Goal: Entertainment & Leisure: Browse casually

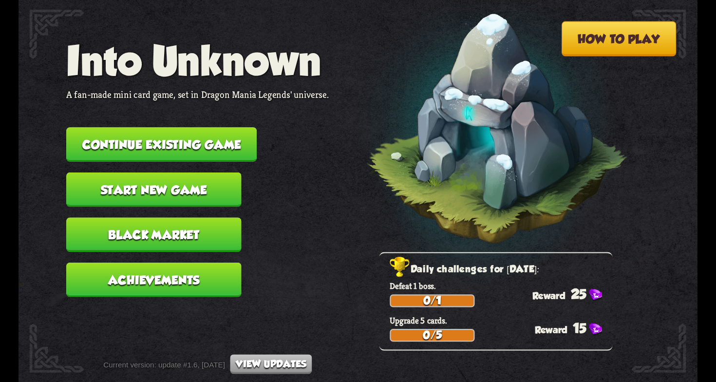
click at [220, 138] on button "Continue existing game" at bounding box center [161, 144] width 190 height 35
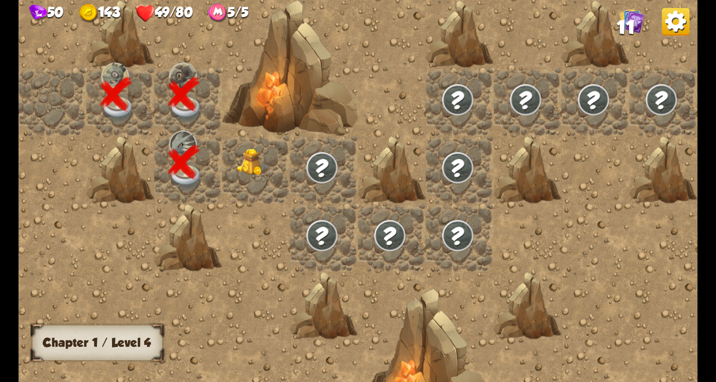
click at [253, 166] on img at bounding box center [254, 162] width 34 height 28
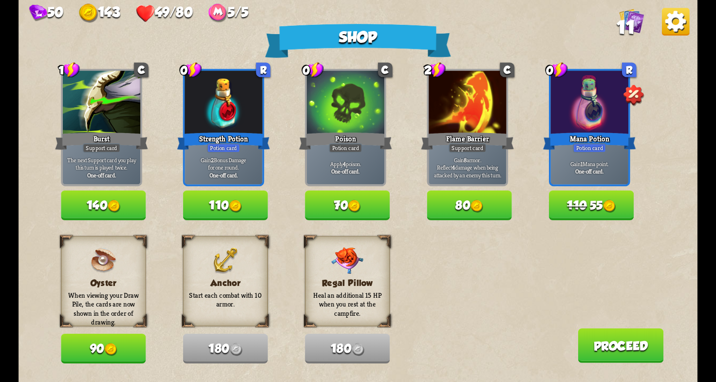
click at [604, 213] on button "110 55" at bounding box center [591, 205] width 85 height 30
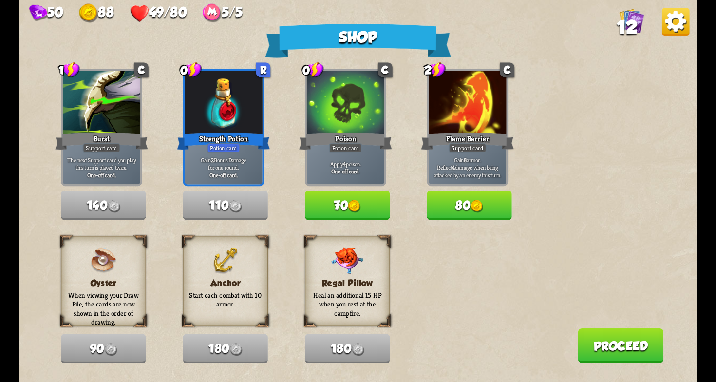
click at [603, 347] on button "Proceed" at bounding box center [620, 345] width 86 height 35
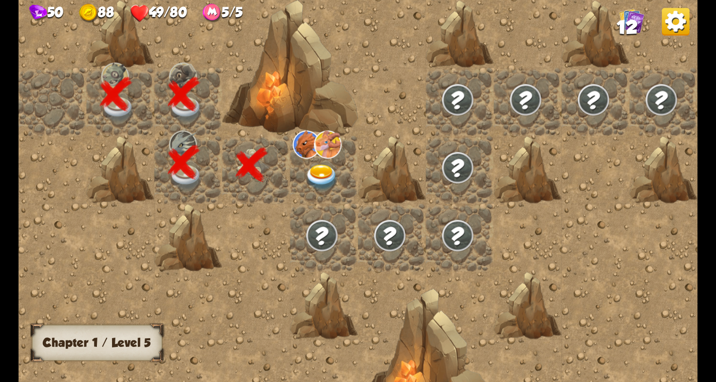
click at [322, 170] on img at bounding box center [322, 178] width 34 height 26
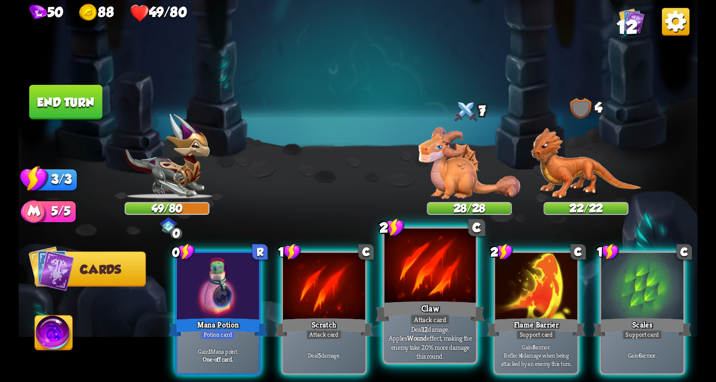
click at [410, 268] on div at bounding box center [429, 266] width 91 height 77
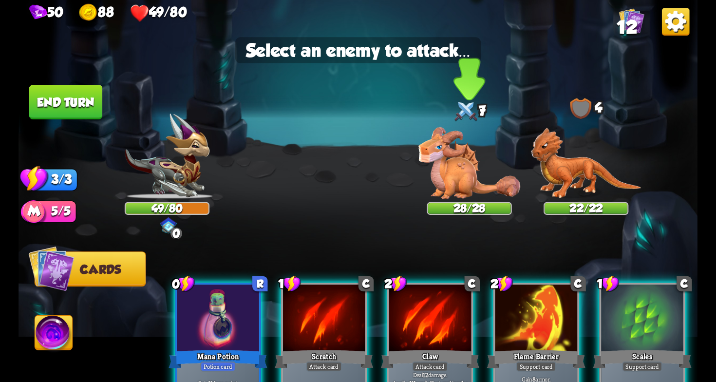
click at [481, 177] on div at bounding box center [469, 162] width 85 height 74
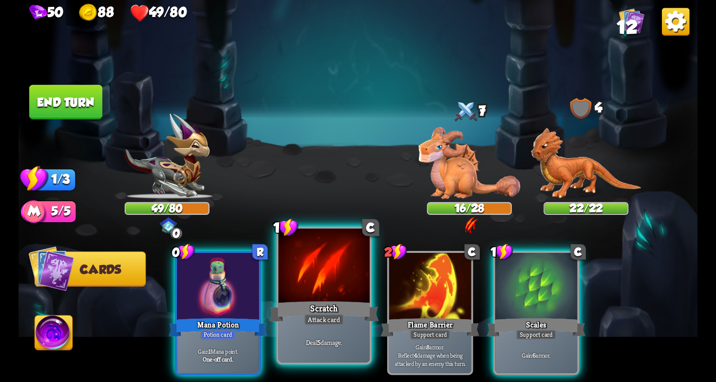
click at [311, 304] on div "Scratch" at bounding box center [324, 311] width 110 height 24
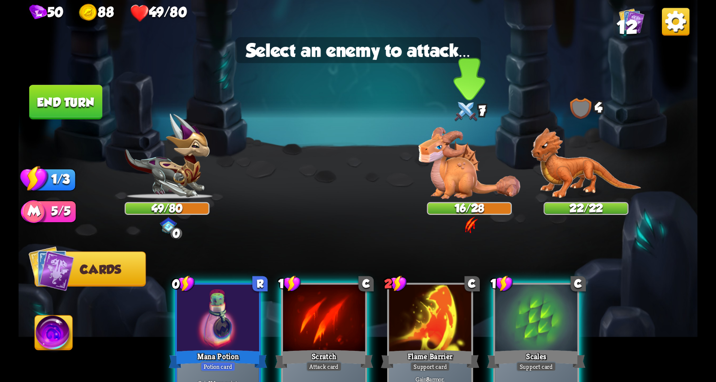
click at [473, 152] on div at bounding box center [469, 162] width 85 height 74
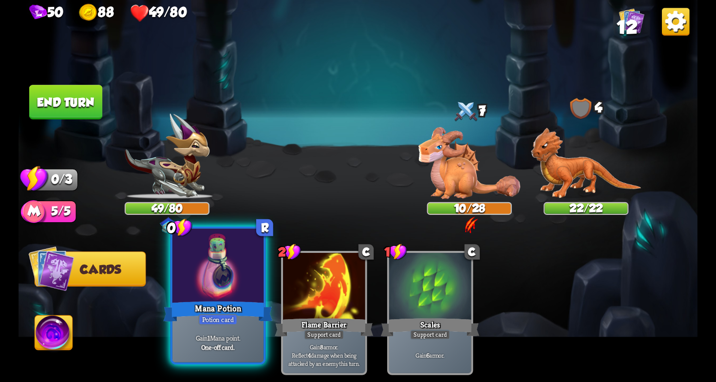
click at [227, 306] on div "Mana Potion" at bounding box center [218, 311] width 110 height 24
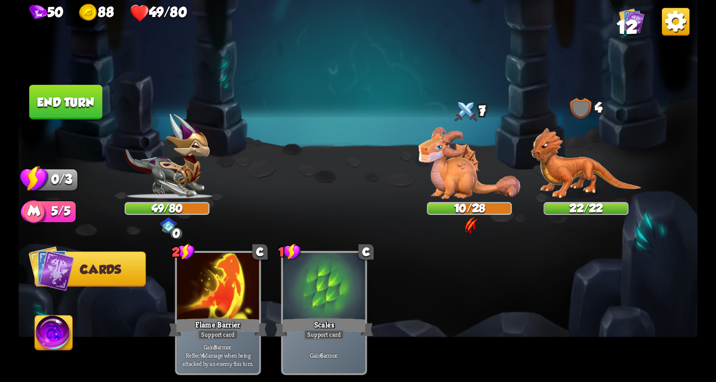
click at [83, 114] on button "End turn" at bounding box center [65, 102] width 73 height 35
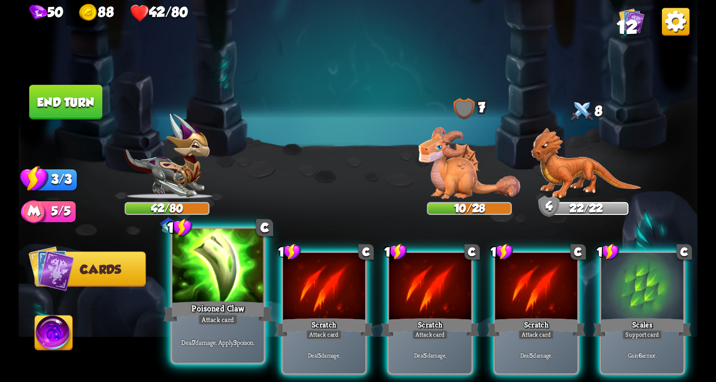
click at [209, 289] on div at bounding box center [217, 266] width 91 height 77
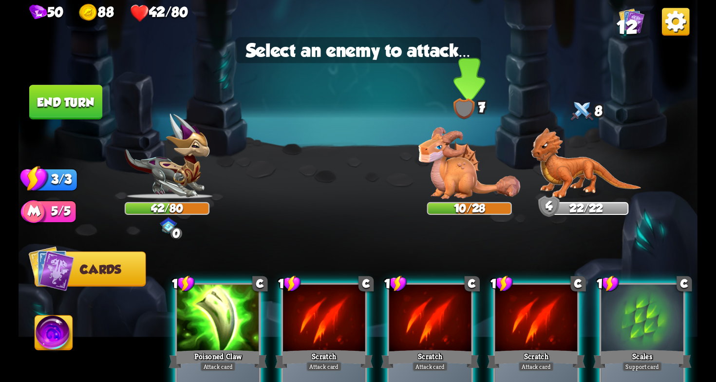
click at [464, 179] on img at bounding box center [469, 163] width 102 height 72
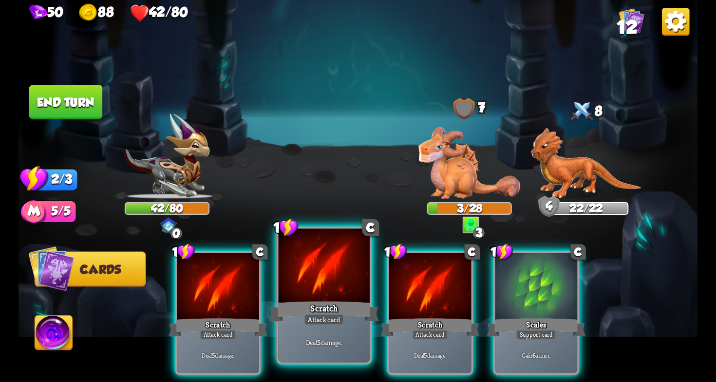
click at [295, 301] on div "Scratch" at bounding box center [324, 311] width 110 height 24
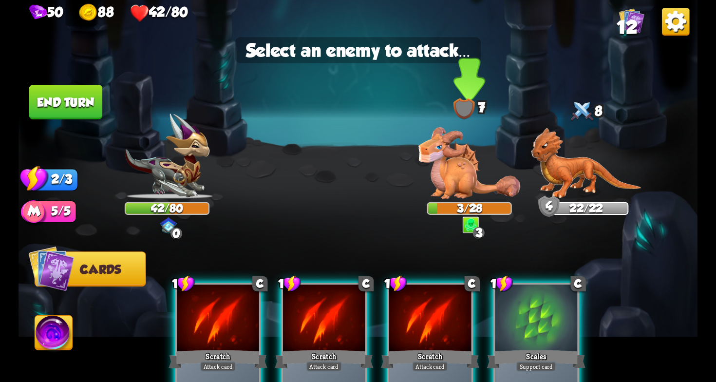
click at [473, 147] on img at bounding box center [469, 163] width 102 height 72
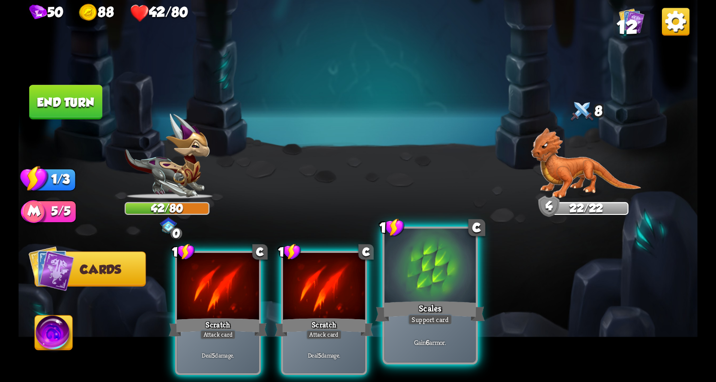
click at [434, 283] on div at bounding box center [429, 266] width 91 height 77
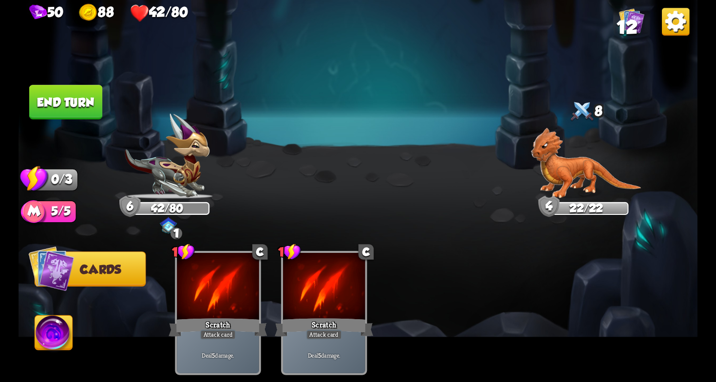
click at [98, 96] on button "End turn" at bounding box center [65, 102] width 73 height 35
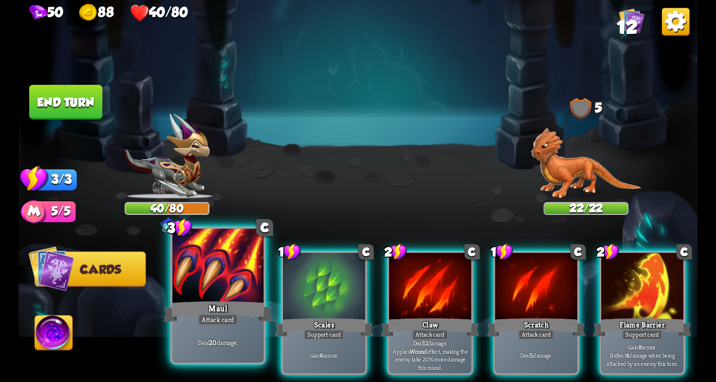
click at [230, 313] on div "Maul" at bounding box center [218, 311] width 110 height 24
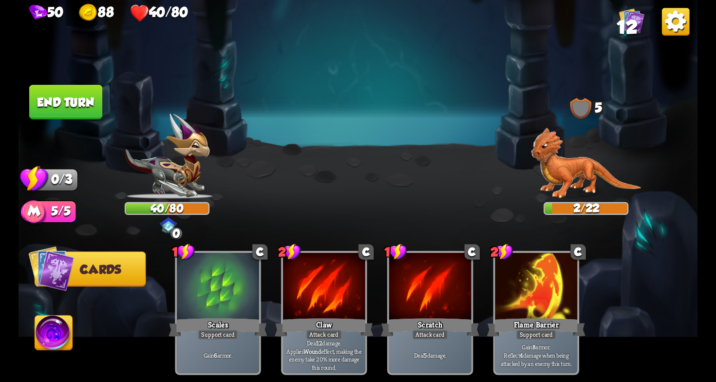
click at [87, 89] on button "End turn" at bounding box center [65, 102] width 73 height 35
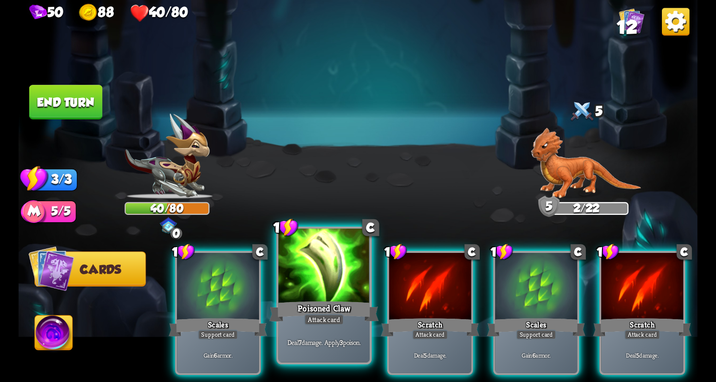
click at [329, 296] on div at bounding box center [323, 266] width 91 height 77
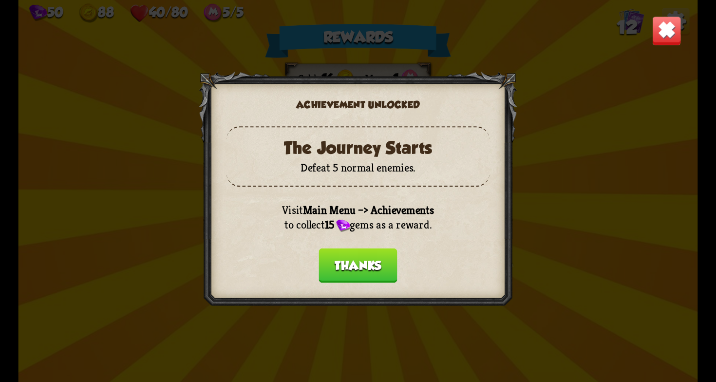
click at [373, 255] on button "Thanks" at bounding box center [357, 265] width 78 height 35
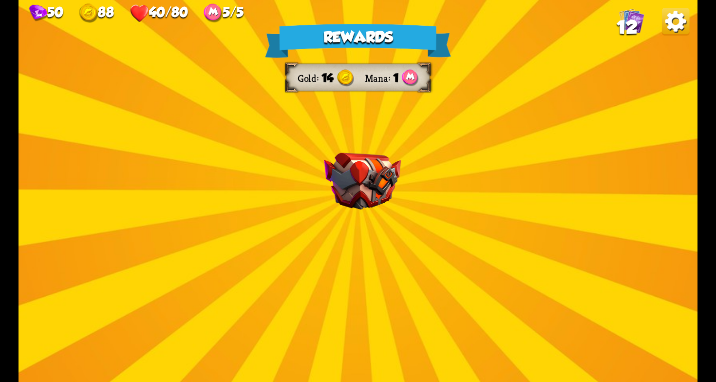
click at [378, 181] on img at bounding box center [362, 181] width 77 height 57
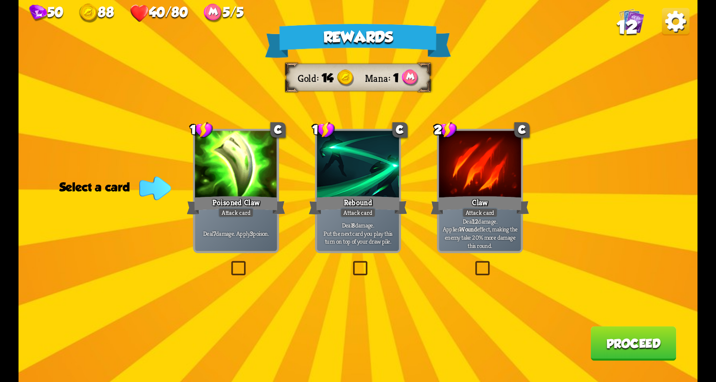
click at [350, 262] on label at bounding box center [350, 262] width 0 height 0
click at [0, 0] on input "checkbox" at bounding box center [0, 0] width 0 height 0
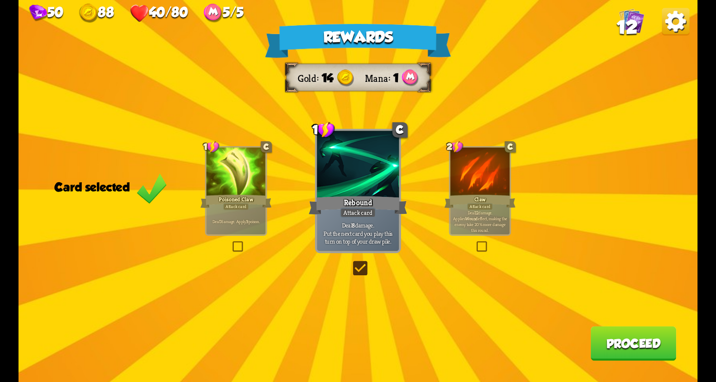
click at [640, 342] on button "Proceed" at bounding box center [633, 343] width 86 height 35
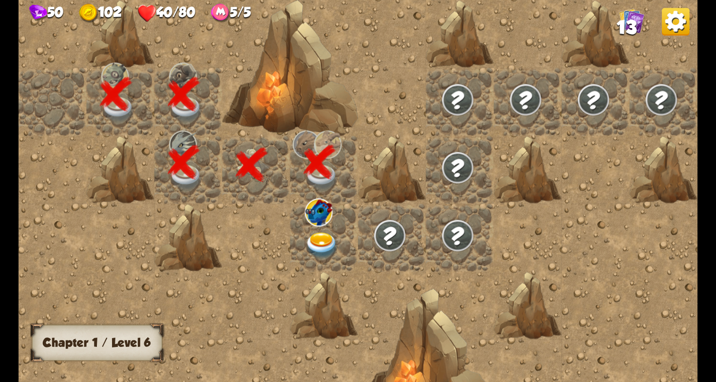
click at [638, 16] on img at bounding box center [631, 20] width 25 height 25
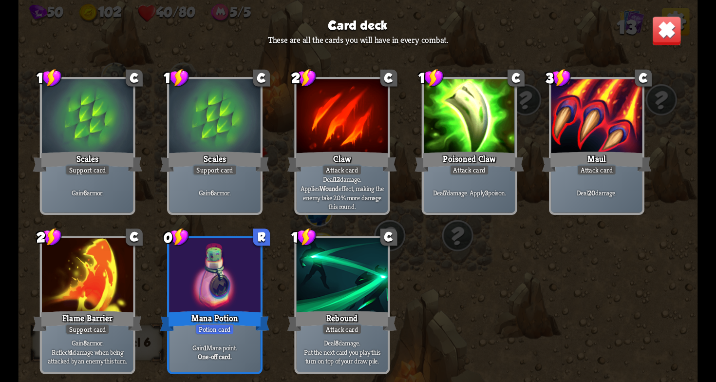
scroll to position [161, 0]
click at [657, 26] on img at bounding box center [666, 31] width 30 height 30
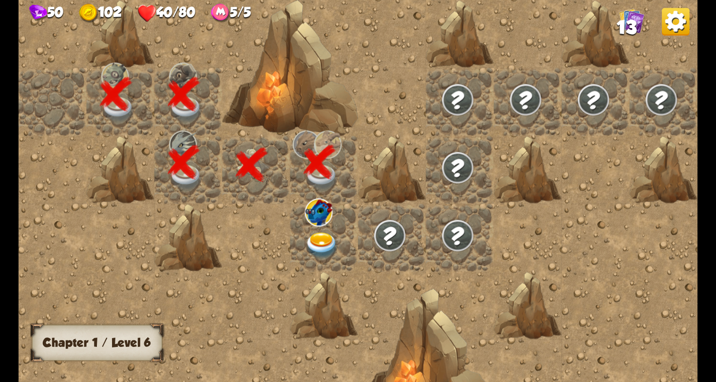
click at [233, 3] on div "50 102 40/80 5/5 13" at bounding box center [357, 11] width 679 height 23
click at [174, 3] on div "50 102 40/80 5/5 13" at bounding box center [357, 11] width 679 height 23
click at [121, 13] on div "102" at bounding box center [100, 13] width 42 height 19
drag, startPoint x: 693, startPoint y: 26, endPoint x: 686, endPoint y: 24, distance: 7.0
click at [693, 26] on div at bounding box center [459, 190] width 882 height 517
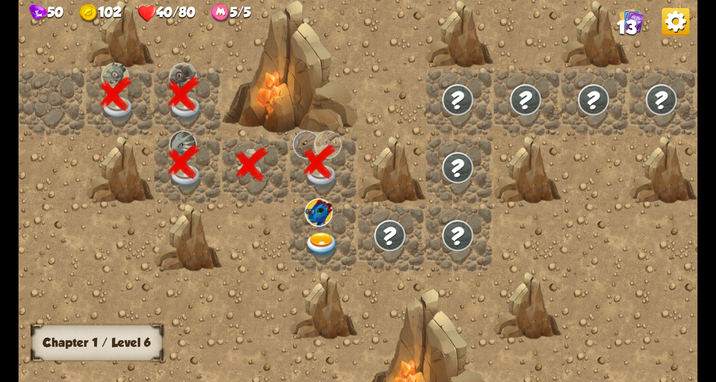
click at [682, 24] on img at bounding box center [676, 22] width 28 height 28
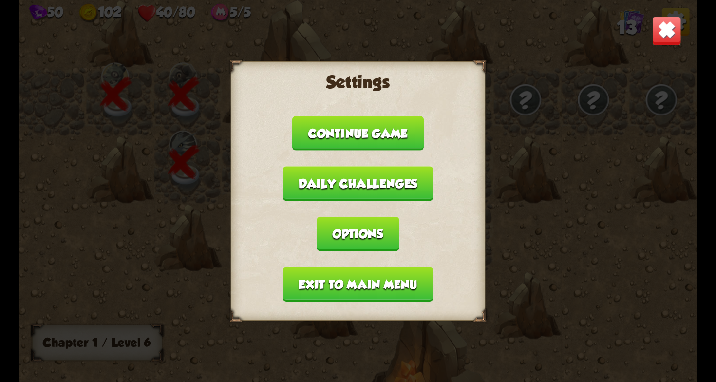
click at [389, 274] on button "Exit to main menu" at bounding box center [358, 284] width 150 height 35
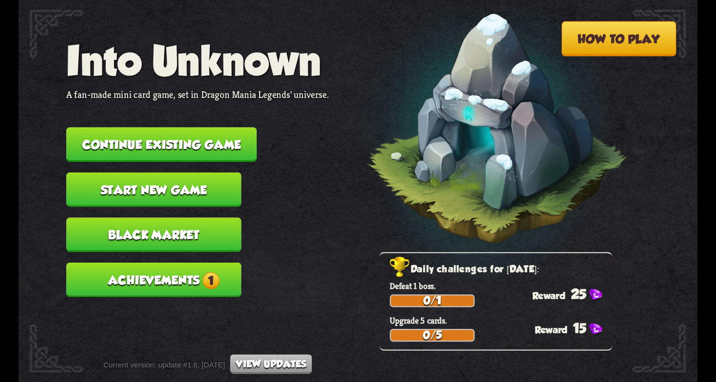
click at [232, 262] on button "Achievements 1" at bounding box center [153, 279] width 175 height 35
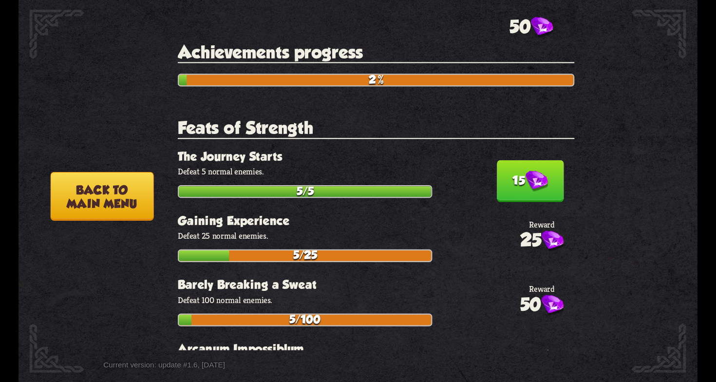
click at [508, 166] on button "15" at bounding box center [530, 181] width 67 height 42
